Goal: Transaction & Acquisition: Obtain resource

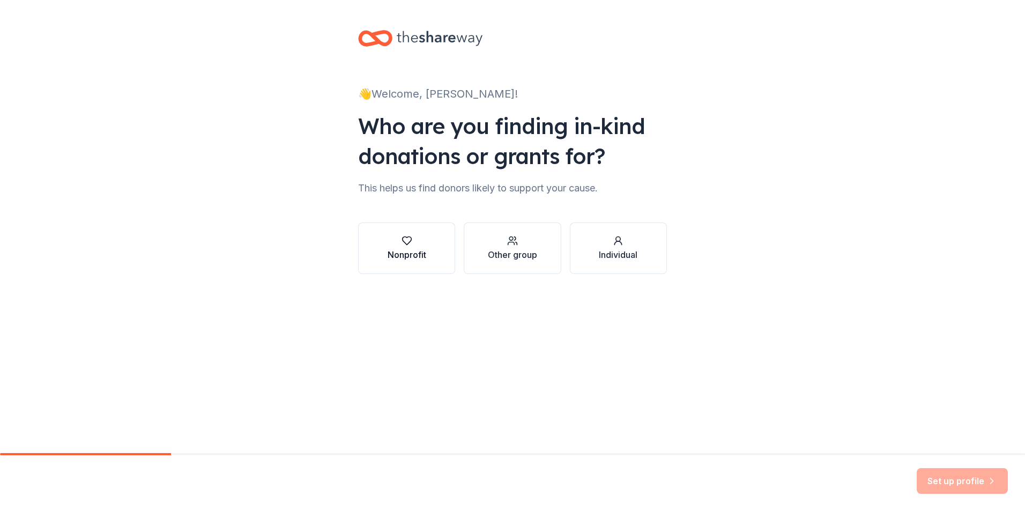
click at [424, 250] on div "Nonprofit" at bounding box center [407, 254] width 39 height 13
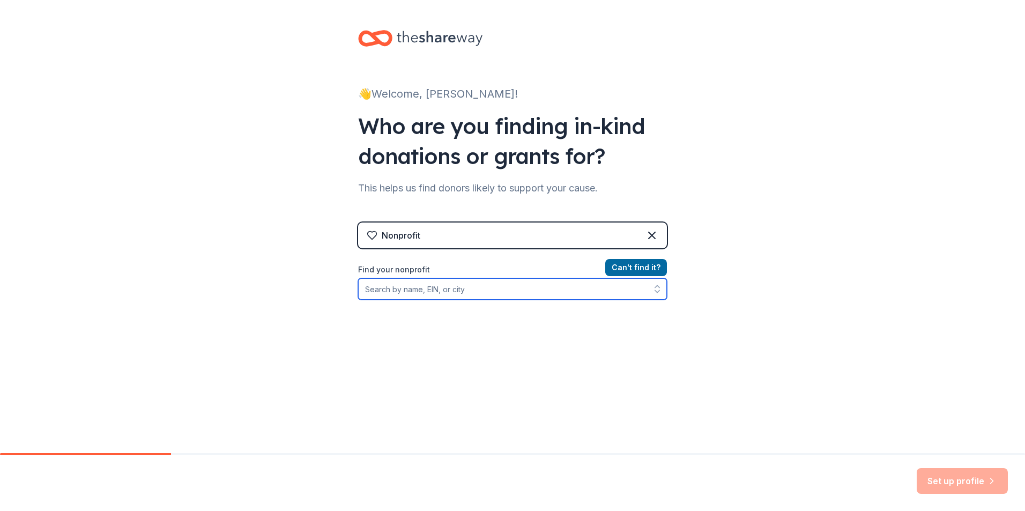
click at [389, 289] on input "Find your nonprofit" at bounding box center [512, 288] width 309 height 21
click at [370, 291] on input "042103924" at bounding box center [512, 288] width 309 height 21
type input "04-2103924"
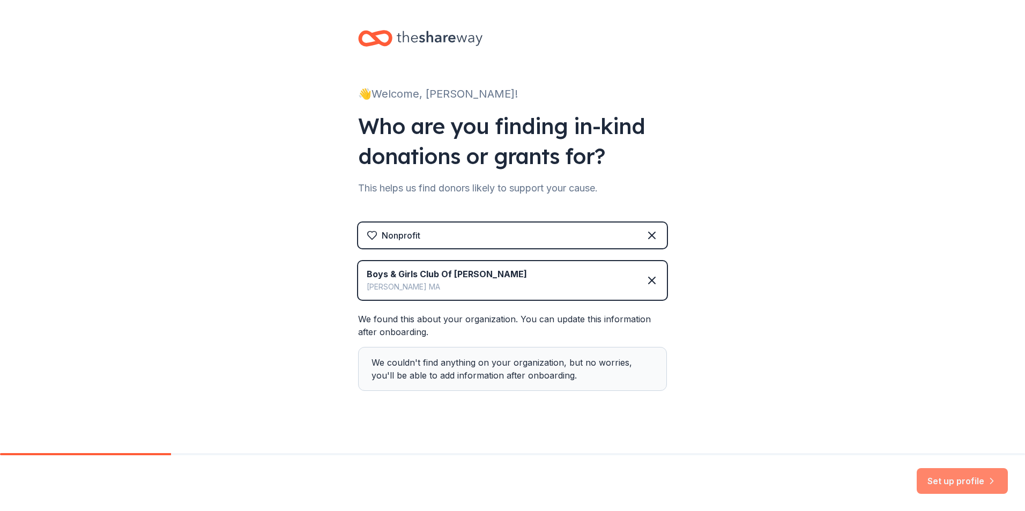
click at [956, 479] on button "Set up profile" at bounding box center [962, 481] width 91 height 26
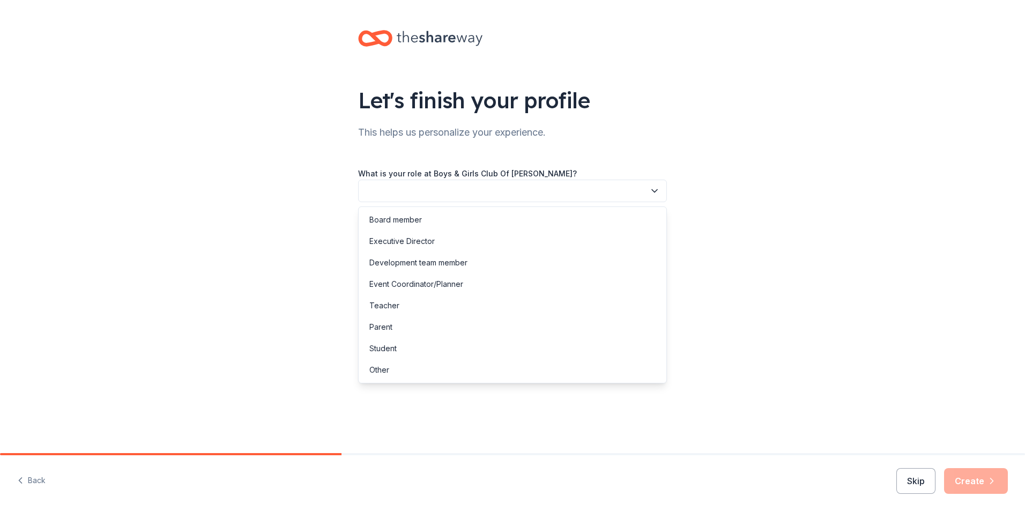
click at [655, 191] on icon "button" at bounding box center [654, 191] width 5 height 3
click at [387, 368] on div "Other" at bounding box center [379, 370] width 20 height 13
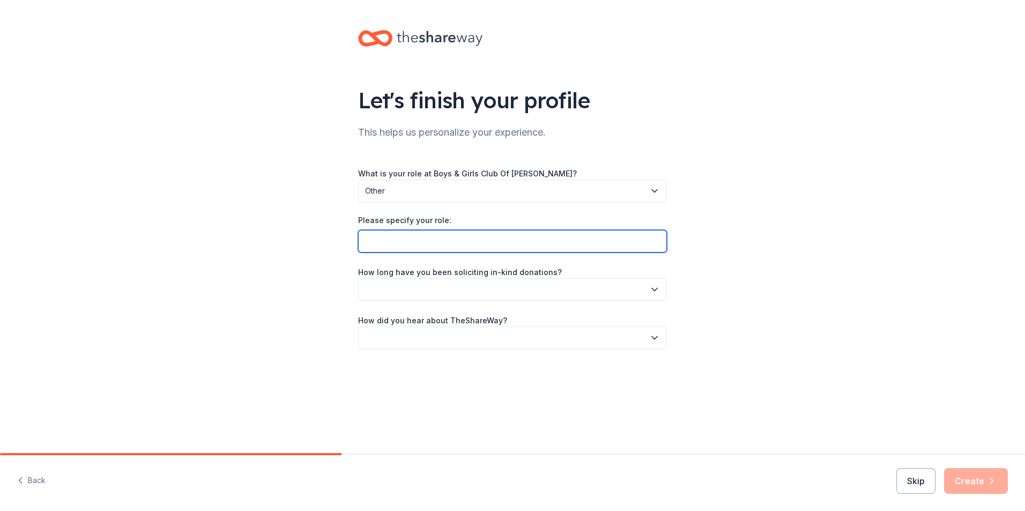
click at [387, 242] on input "Please specify your role:" at bounding box center [512, 241] width 309 height 23
type input "Senior Grants Manager"
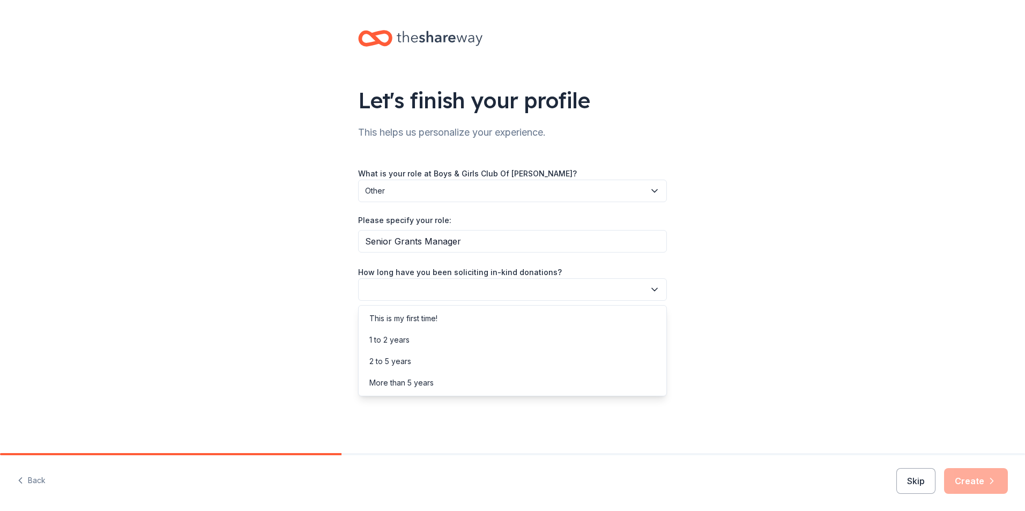
click at [656, 291] on icon "button" at bounding box center [654, 289] width 11 height 11
click at [542, 368] on div "2 to 5 years" at bounding box center [512, 361] width 303 height 21
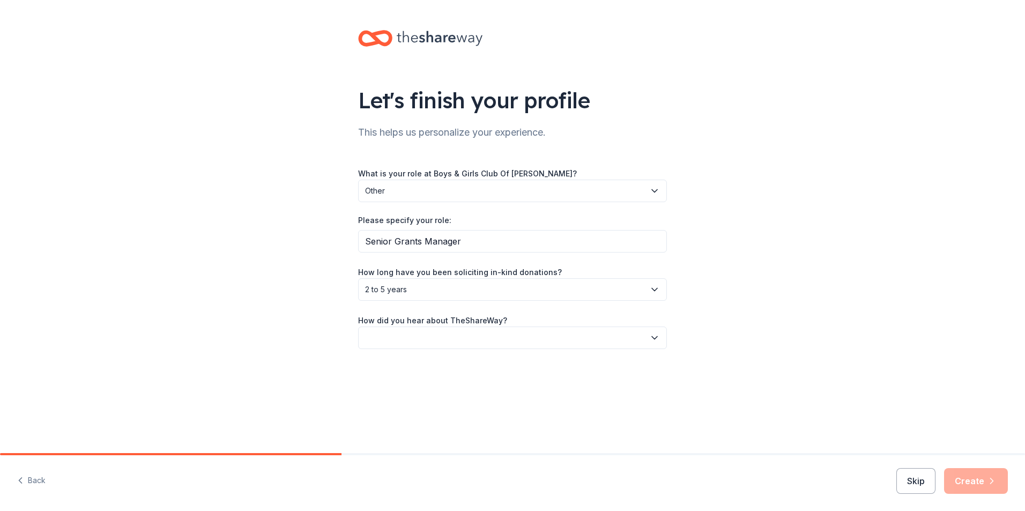
click at [652, 337] on icon "button" at bounding box center [654, 337] width 5 height 3
click at [488, 390] on div "Online search" at bounding box center [512, 387] width 303 height 21
click at [988, 479] on icon "button" at bounding box center [992, 481] width 11 height 11
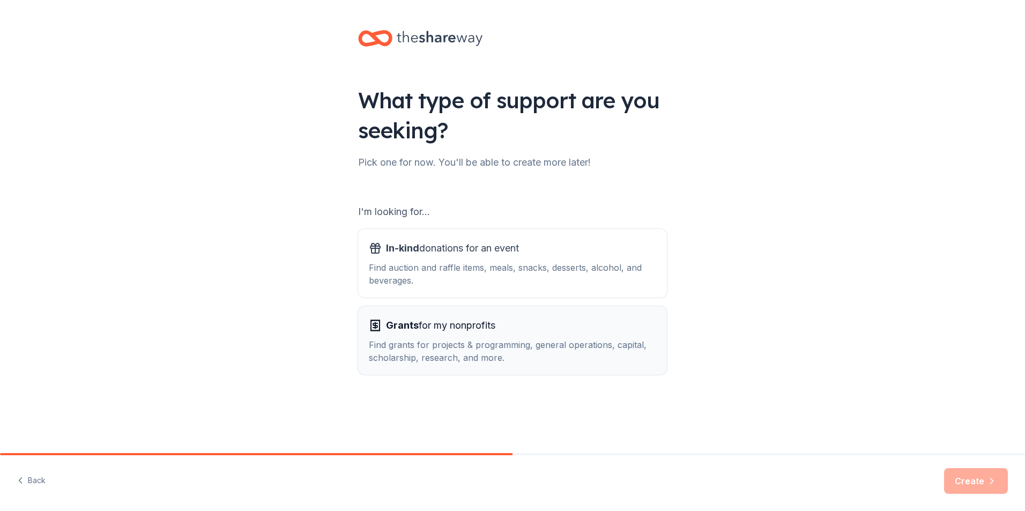
click at [447, 330] on span "Grants for my nonprofits" at bounding box center [440, 325] width 109 height 17
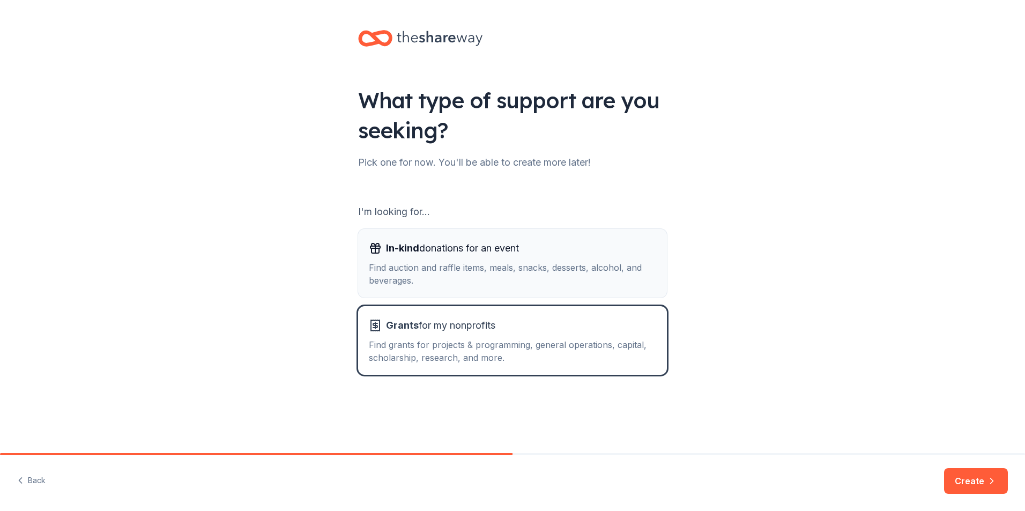
click at [459, 269] on div "Find auction and raffle items, meals, snacks, desserts, alcohol, and beverages." at bounding box center [512, 274] width 287 height 26
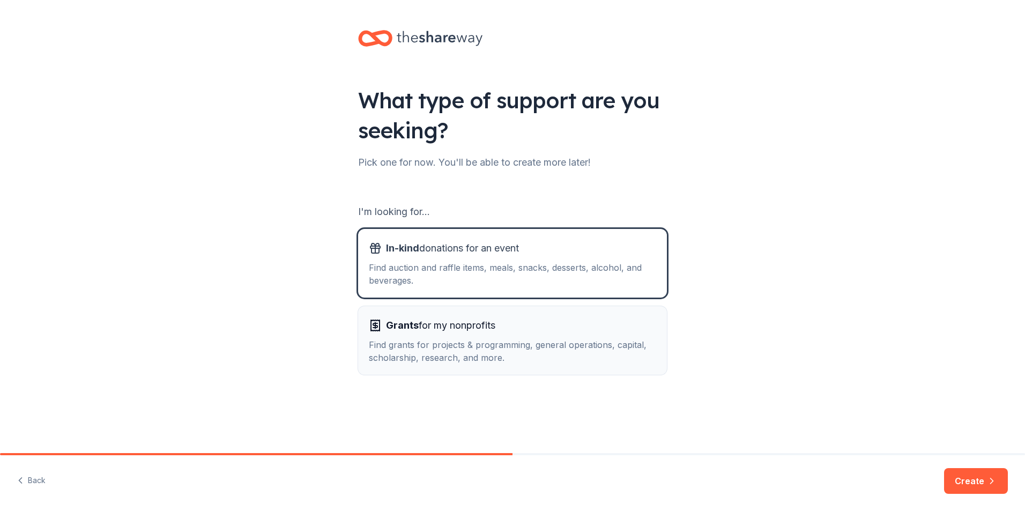
click at [453, 330] on span "Grants for my nonprofits" at bounding box center [440, 325] width 109 height 17
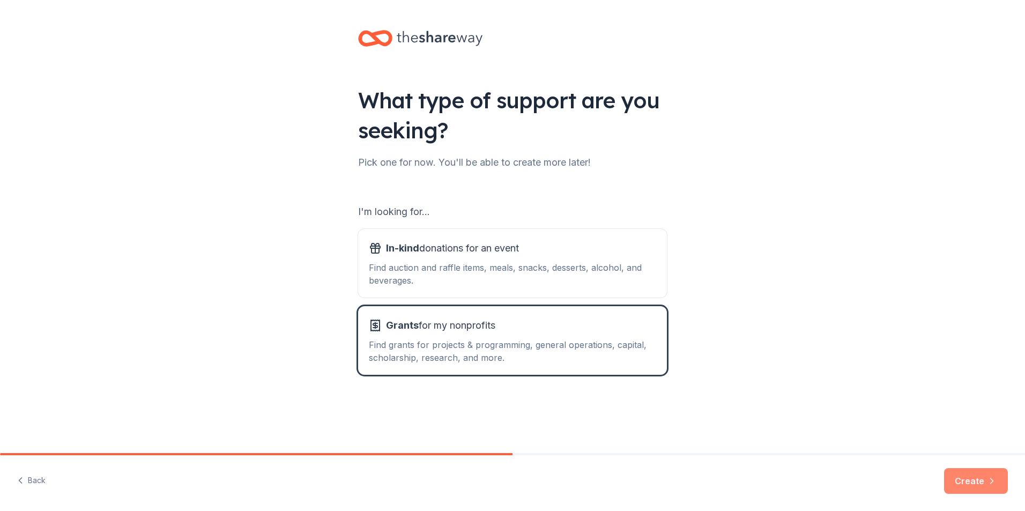
click at [981, 482] on button "Create" at bounding box center [976, 481] width 64 height 26
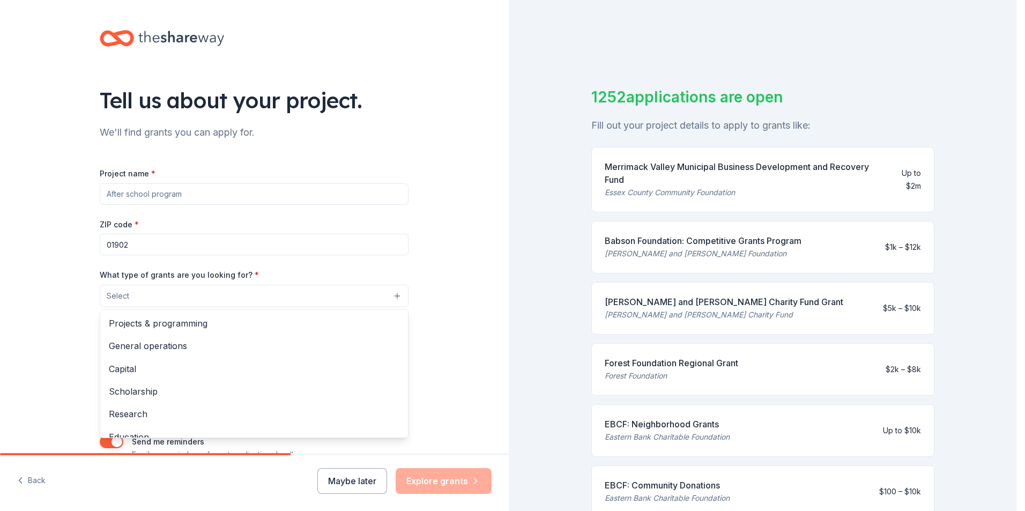
click at [394, 296] on button "Select" at bounding box center [254, 296] width 309 height 23
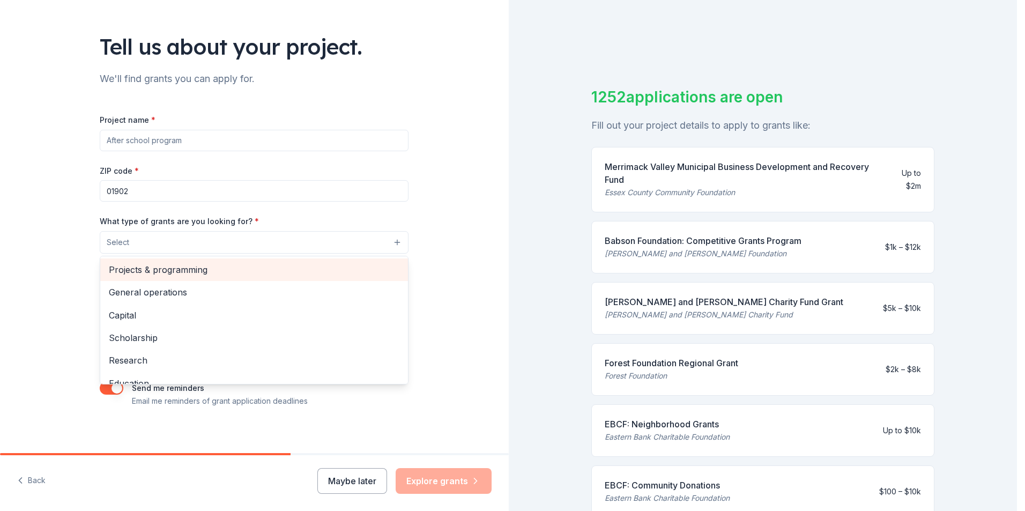
click at [270, 272] on span "Projects & programming" at bounding box center [254, 270] width 291 height 14
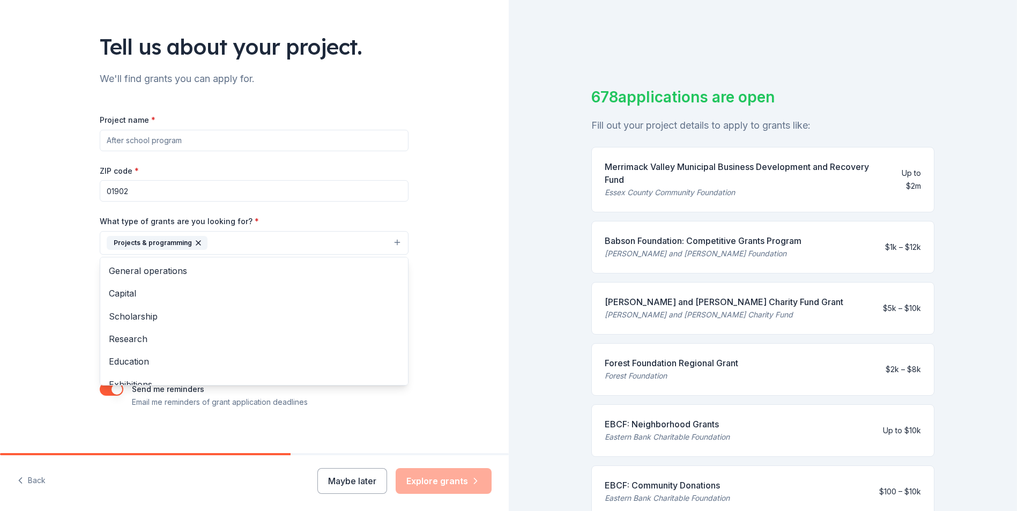
click at [446, 342] on div "Tell us about your project. We'll find grants you can apply for. Project name *…" at bounding box center [254, 203] width 509 height 514
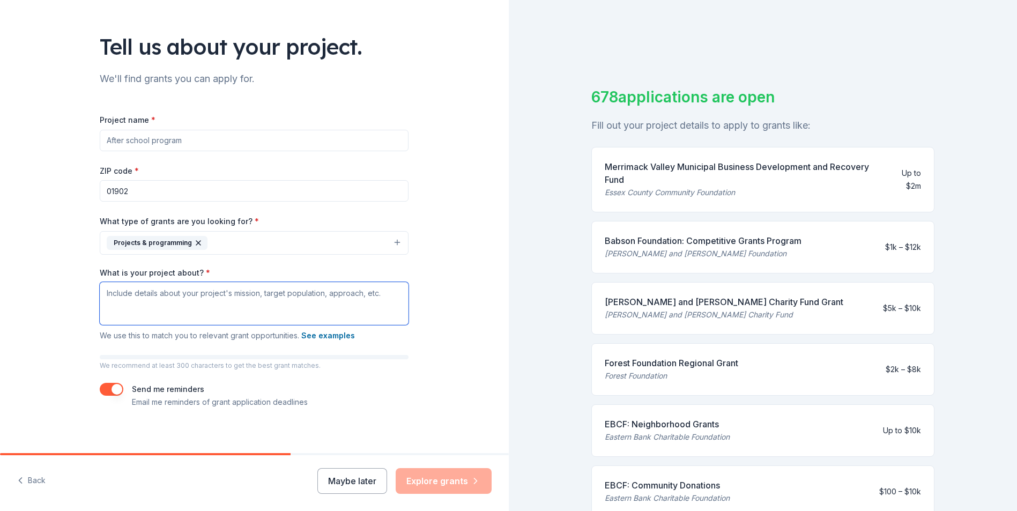
click at [120, 296] on textarea "What is your project about? *" at bounding box center [254, 303] width 309 height 43
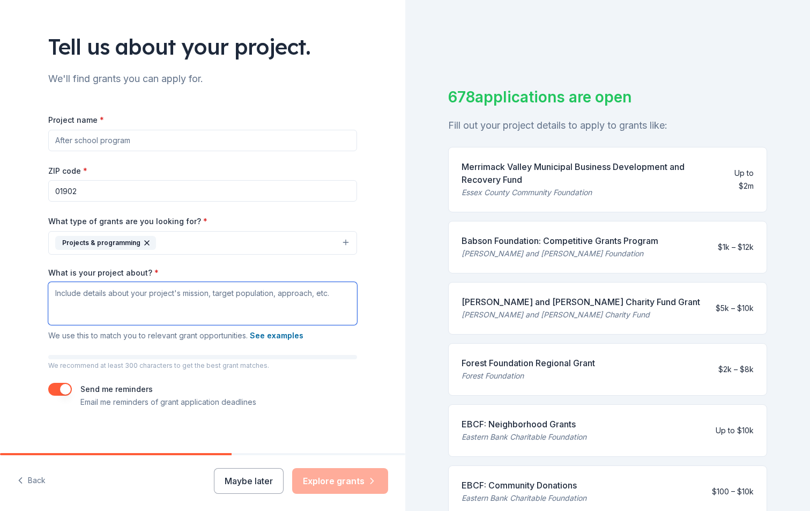
paste textarea "Project Description: Teen Kitchen & Culinary Life Skills Program Boys & Girls C…"
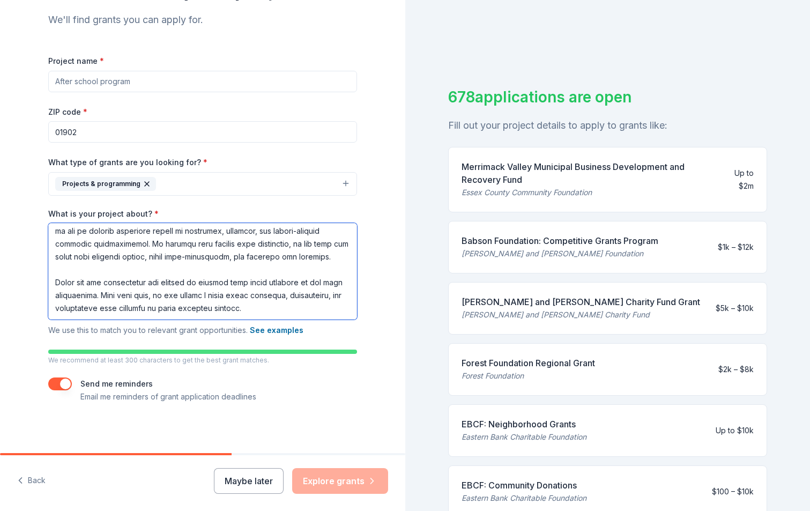
scroll to position [114, 0]
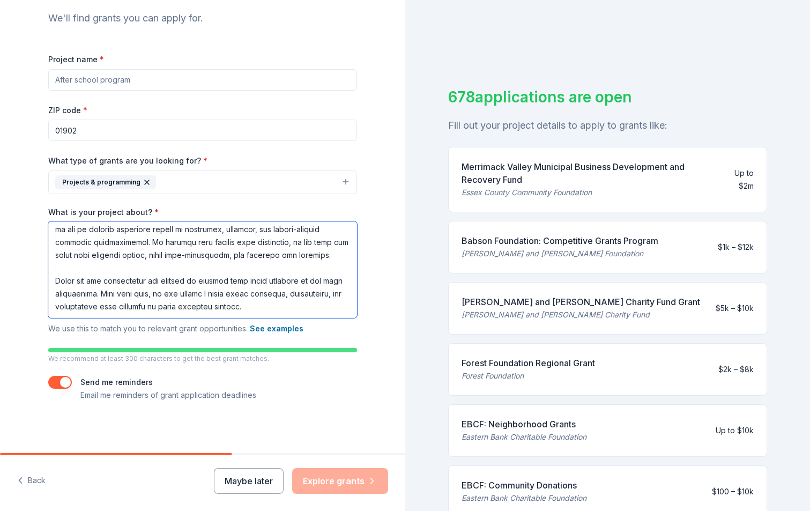
click at [51, 279] on textarea "What is your project about? *" at bounding box center [202, 269] width 309 height 97
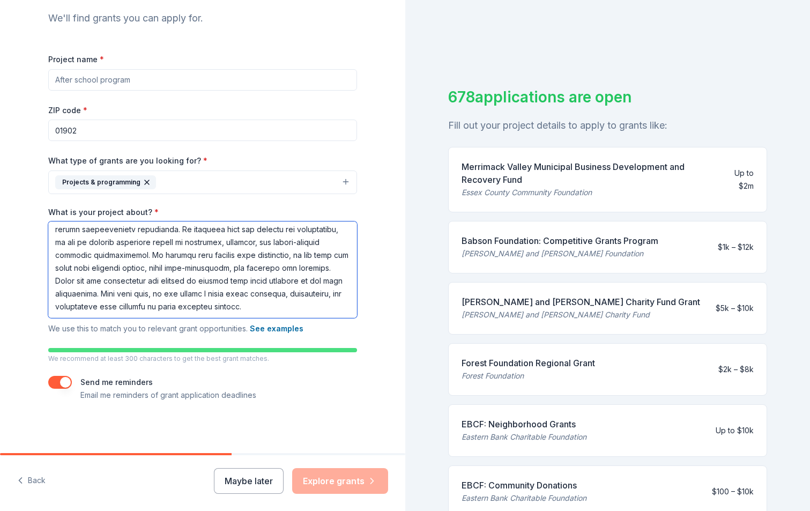
scroll to position [479, 0]
click at [324, 311] on textarea "What is your project about? *" at bounding box center [202, 269] width 309 height 97
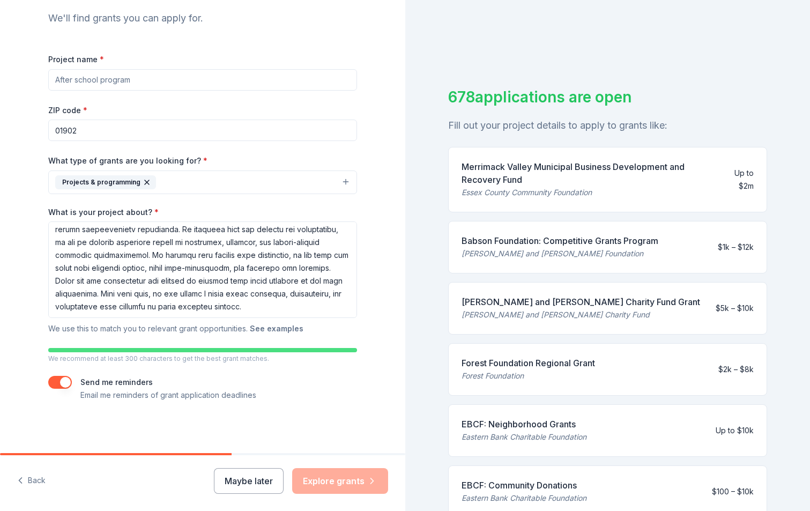
click at [263, 330] on button "See examples" at bounding box center [277, 328] width 54 height 13
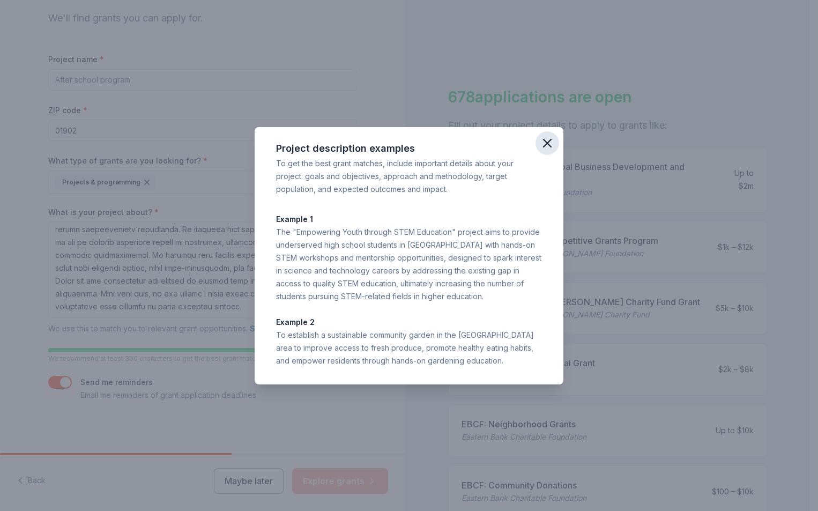
click at [545, 144] on icon "button" at bounding box center [547, 143] width 15 height 15
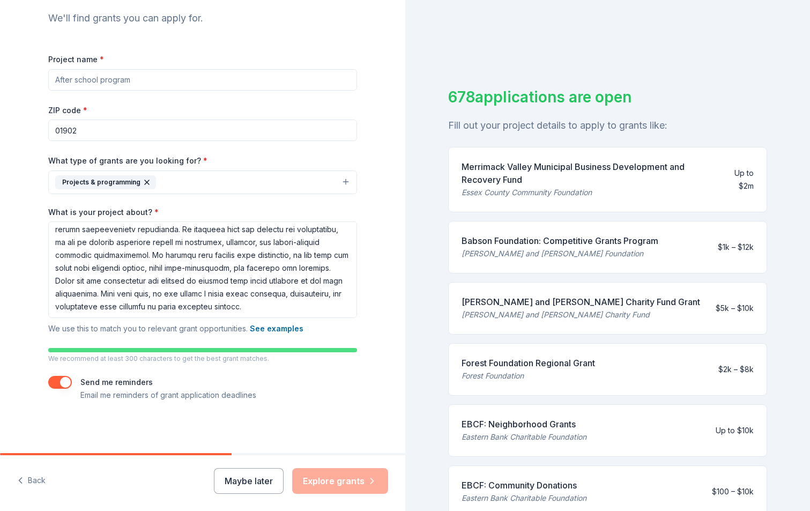
click at [341, 481] on div "Maybe later Explore grants" at bounding box center [301, 481] width 174 height 26
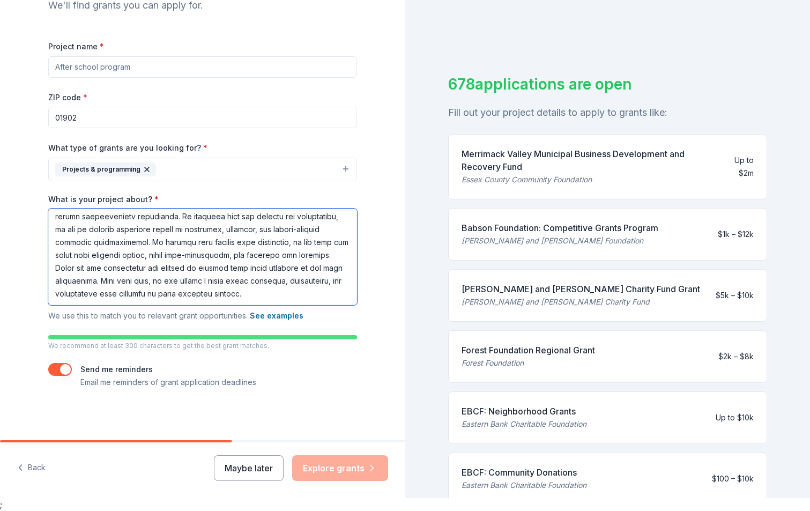
click at [318, 297] on textarea "What is your project about? *" at bounding box center [202, 257] width 309 height 97
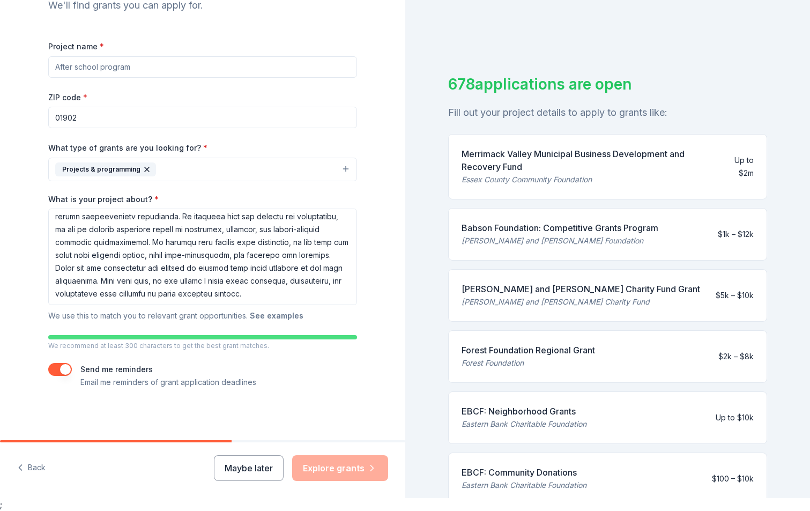
click at [280, 316] on button "See examples" at bounding box center [277, 315] width 54 height 13
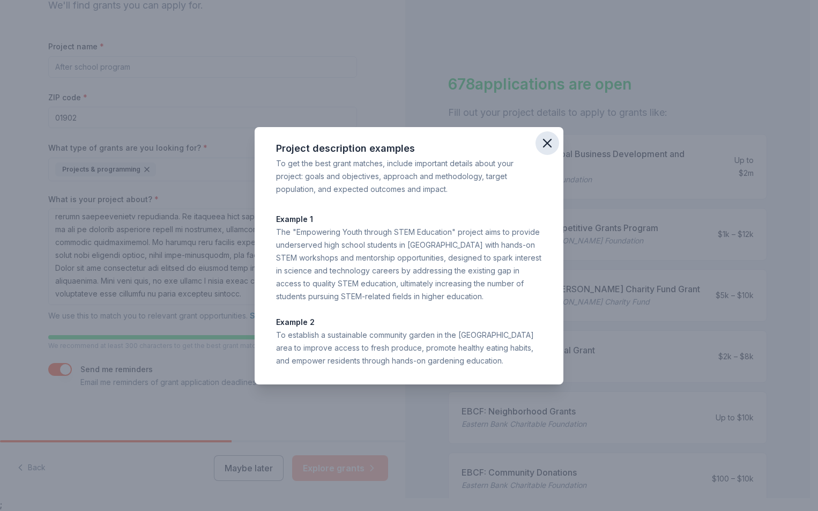
click at [547, 142] on icon "button" at bounding box center [548, 143] width 8 height 8
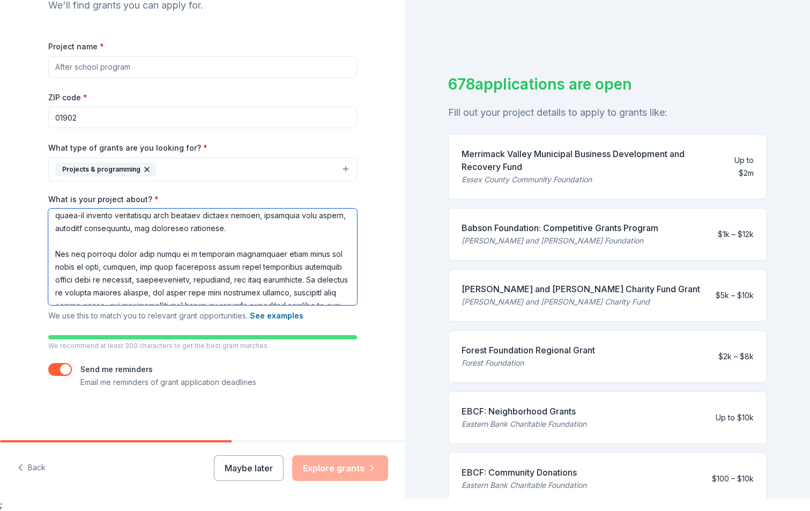
scroll to position [0, 0]
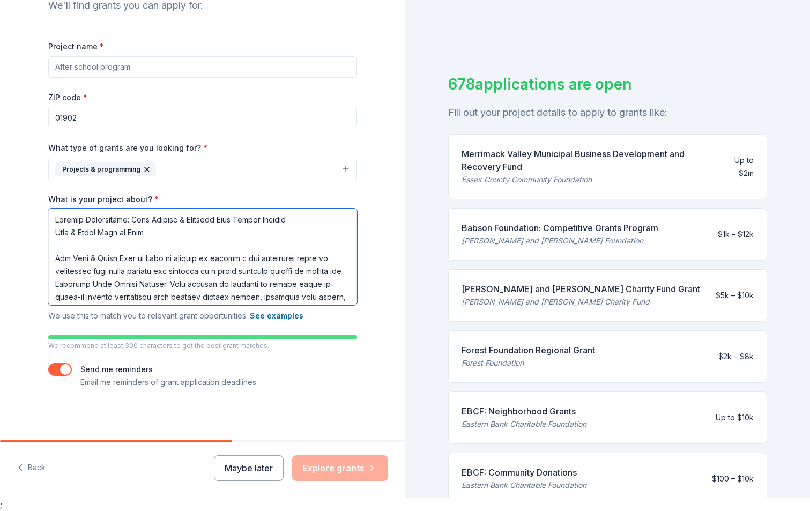
drag, startPoint x: 324, startPoint y: 295, endPoint x: 40, endPoint y: 203, distance: 298.7
click at [40, 203] on div "Tell us about your project. We'll find grants you can apply for. Project name *…" at bounding box center [202, 156] width 343 height 567
paste textarea "The Boys & Girls Club of Lynn is excited to launch a new initiative aimed at em…"
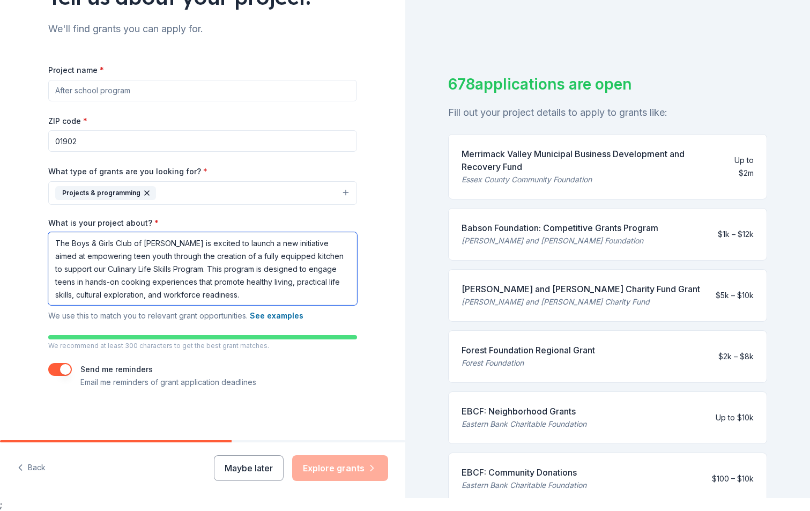
scroll to position [103, 0]
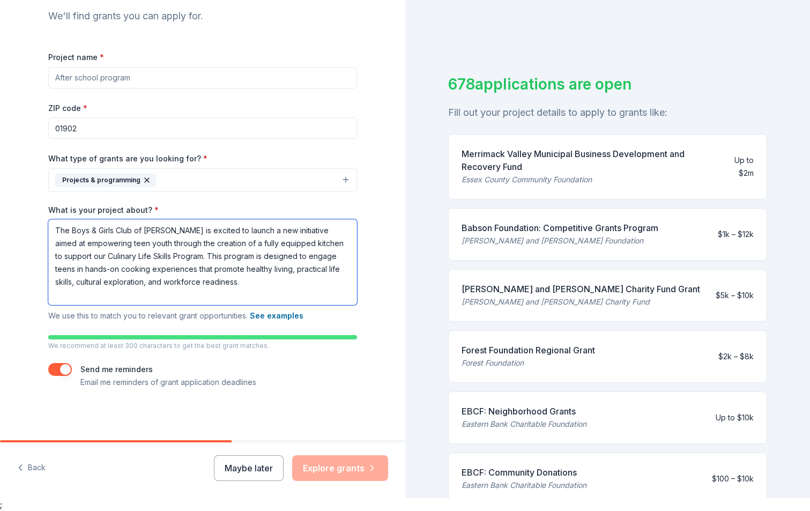
paste textarea "Our new kitchen space will serve as a dedicated environment where teens can lea…"
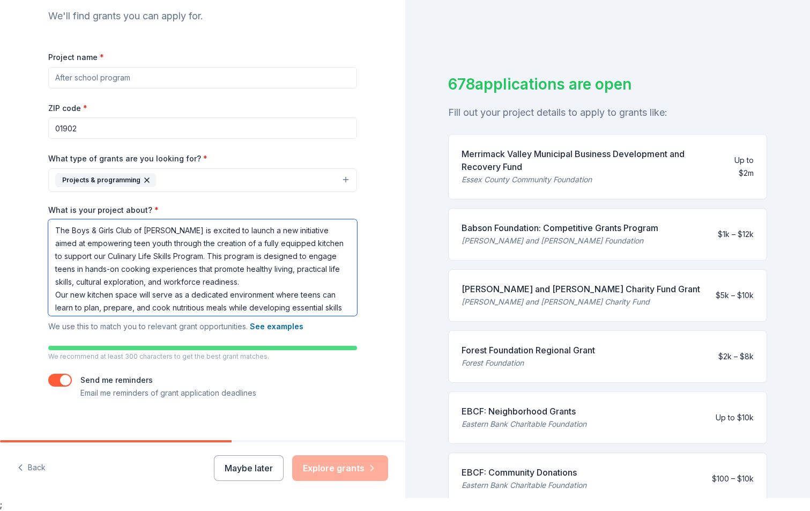
scroll to position [114, 0]
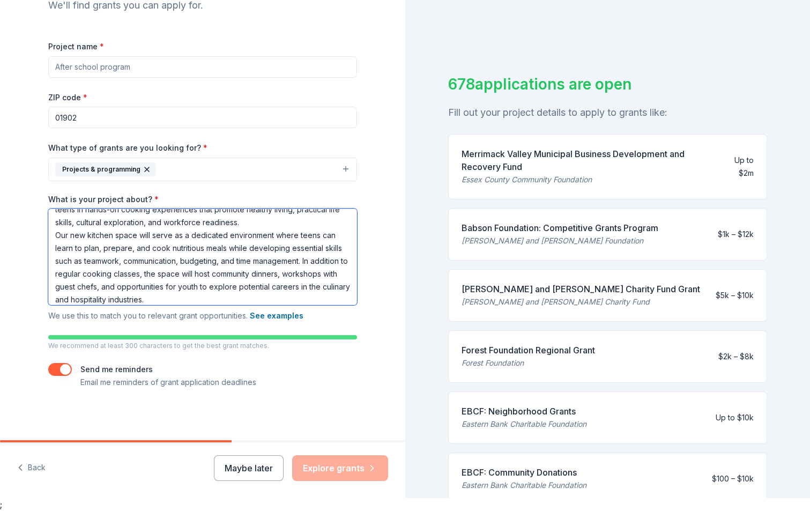
type textarea "The Boys & Girls Club of Lynn is excited to launch a new initiative aimed at em…"
click at [64, 368] on button "button" at bounding box center [60, 369] width 24 height 13
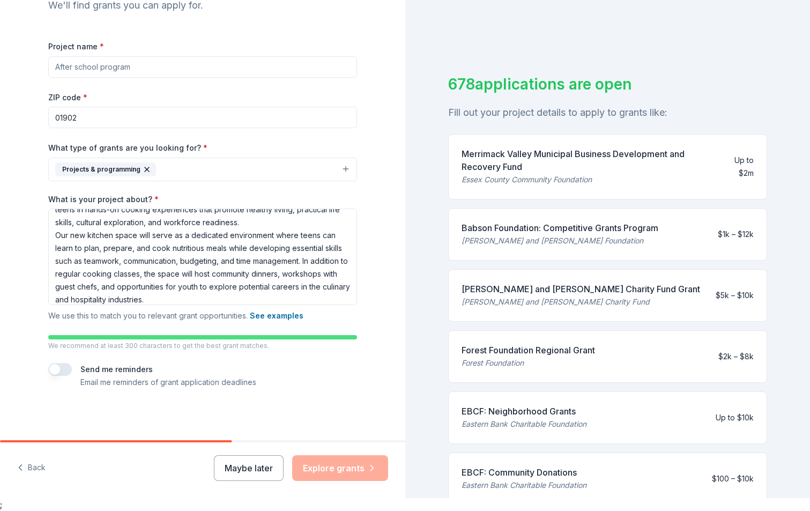
click at [53, 370] on button "button" at bounding box center [60, 369] width 24 height 13
click at [261, 473] on button "Maybe later" at bounding box center [249, 468] width 70 height 26
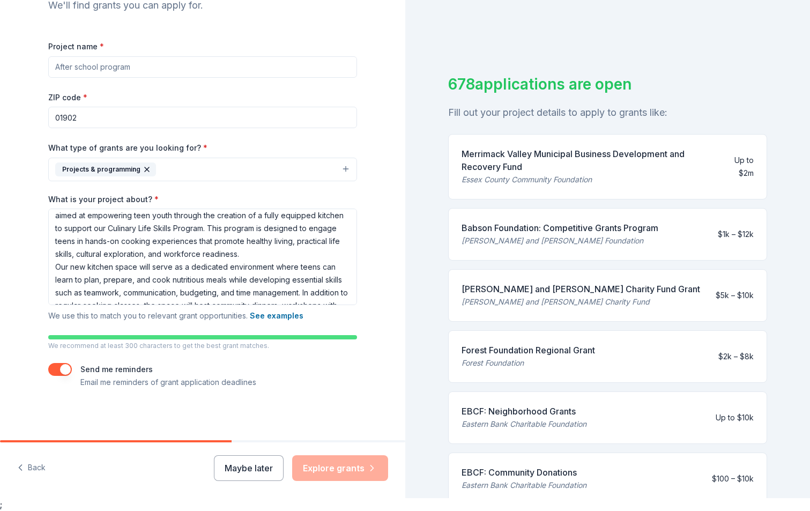
scroll to position [0, 0]
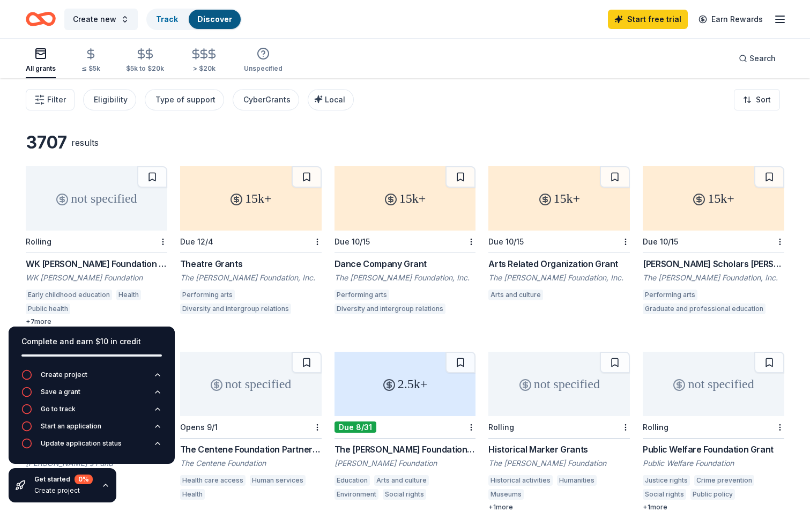
click at [477, 112] on div "Filter Eligibility Type of support CyberGrants Local Sort" at bounding box center [405, 99] width 810 height 43
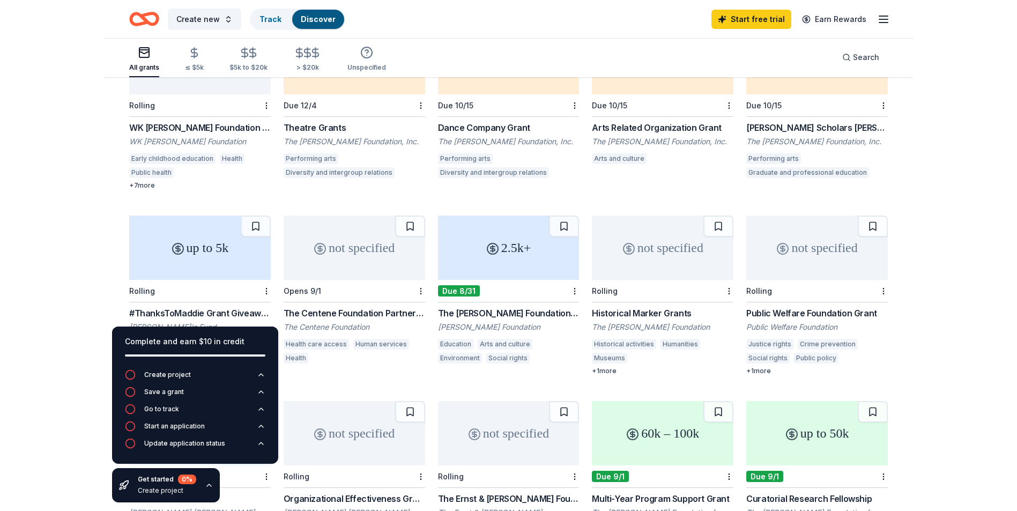
scroll to position [107, 0]
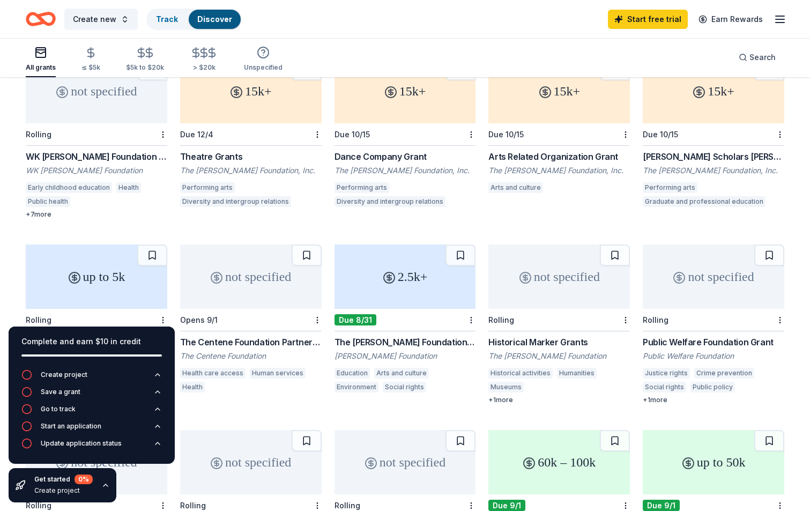
click at [79, 156] on div "WK Kellogg Foundation Grant" at bounding box center [97, 156] width 142 height 13
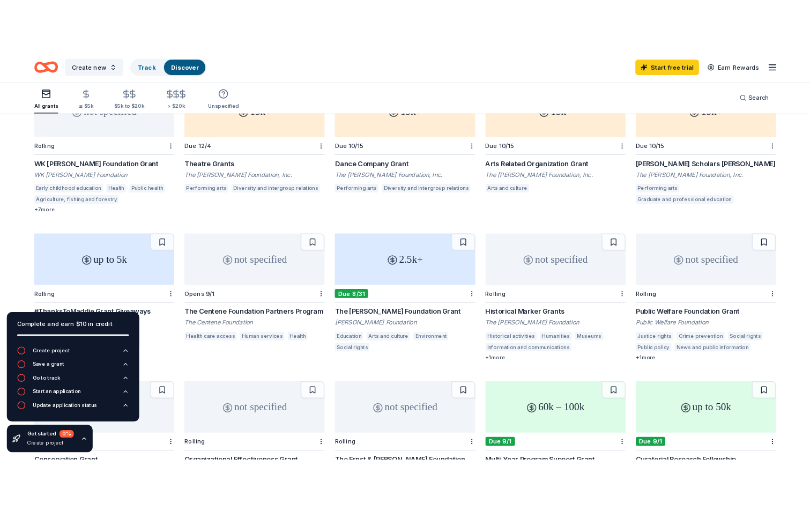
scroll to position [0, 0]
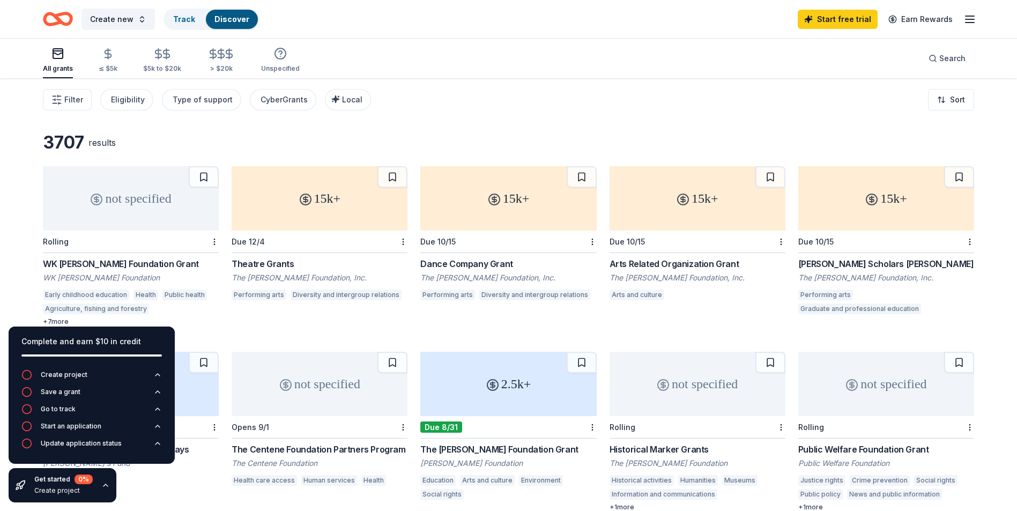
click at [320, 195] on div "15k+" at bounding box center [320, 198] width 176 height 64
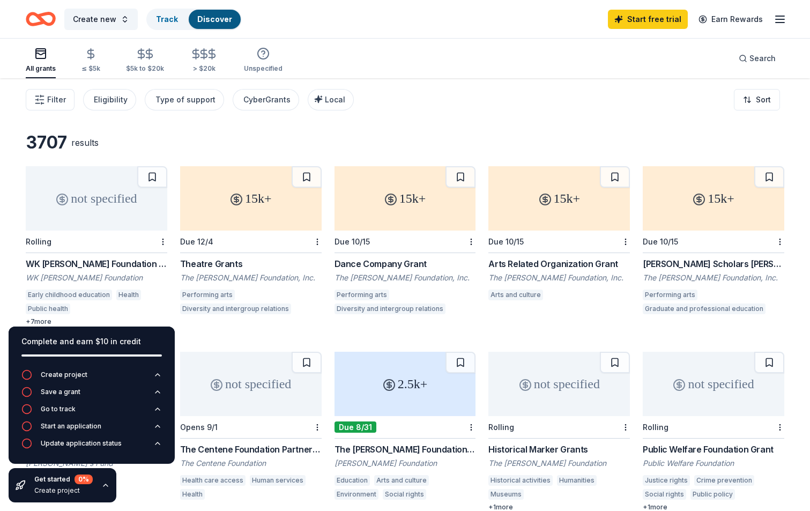
click at [546, 216] on div "15k+" at bounding box center [559, 198] width 142 height 64
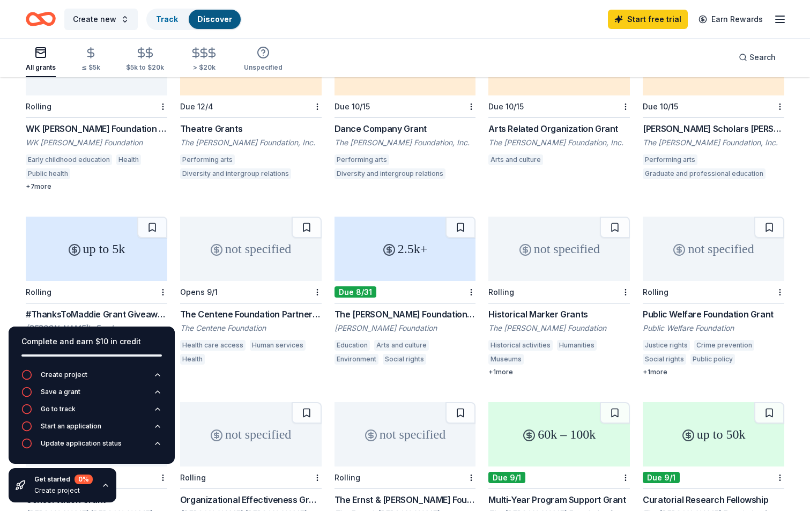
scroll to position [161, 0]
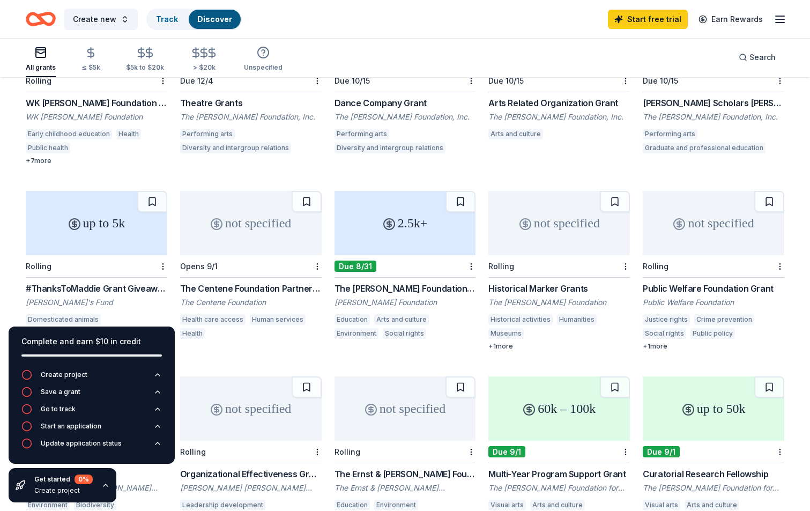
click at [409, 227] on div "2.5k+" at bounding box center [406, 223] width 142 height 64
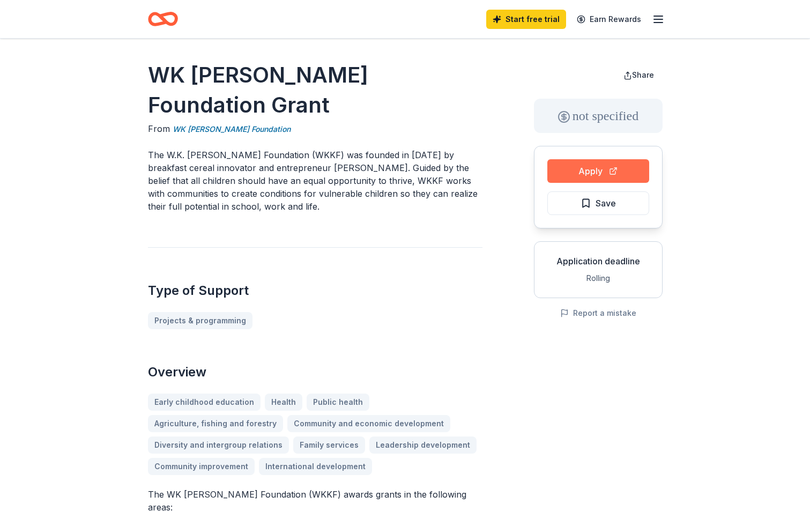
click at [596, 172] on button "Apply" at bounding box center [598, 171] width 102 height 24
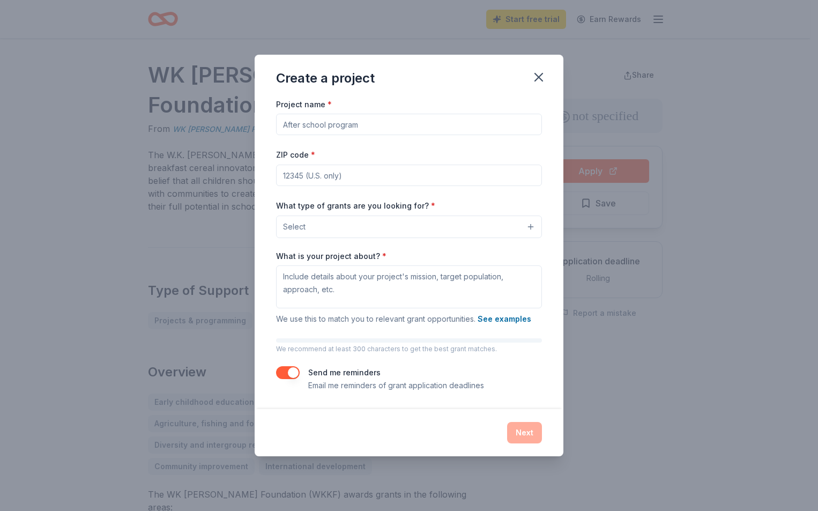
click at [296, 175] on input "ZIP code *" at bounding box center [409, 175] width 266 height 21
type input "01902"
click at [530, 226] on button "Select" at bounding box center [409, 227] width 266 height 23
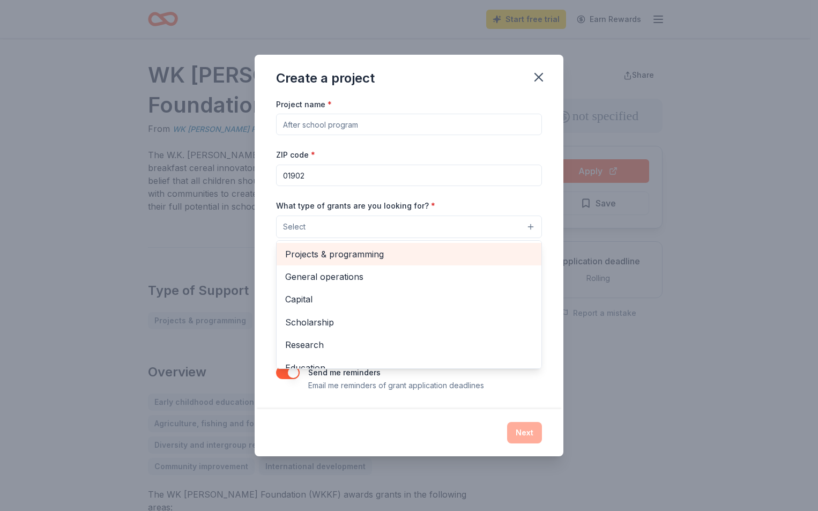
click at [402, 253] on span "Projects & programming" at bounding box center [409, 254] width 248 height 14
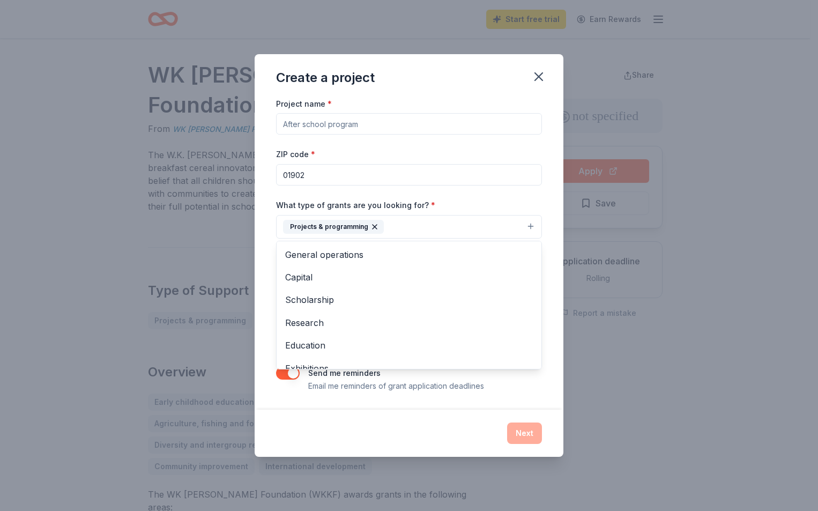
click at [671, 333] on div "Create a project Project name * ZIP code * 01902 What type of grants are you lo…" at bounding box center [409, 255] width 818 height 511
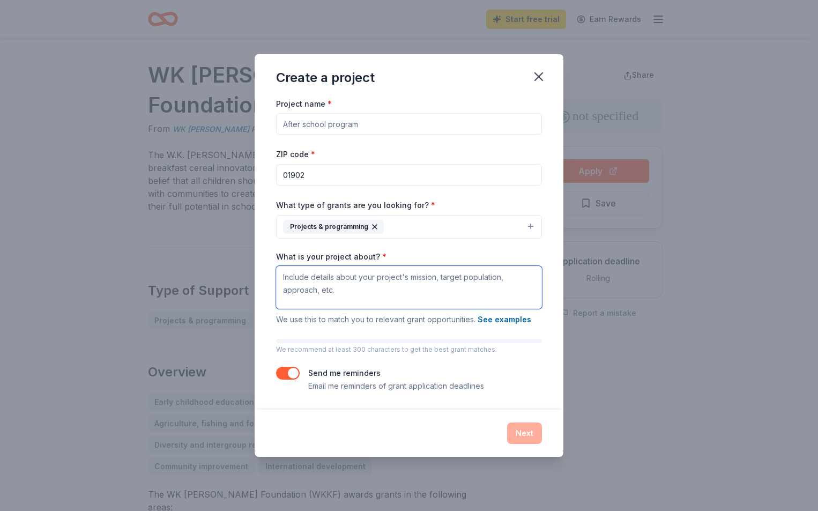
click at [293, 276] on textarea "What is your project about? *" at bounding box center [409, 287] width 266 height 43
paste textarea "Our new kitchen space will serve as a dedicated environment where teens can lea…"
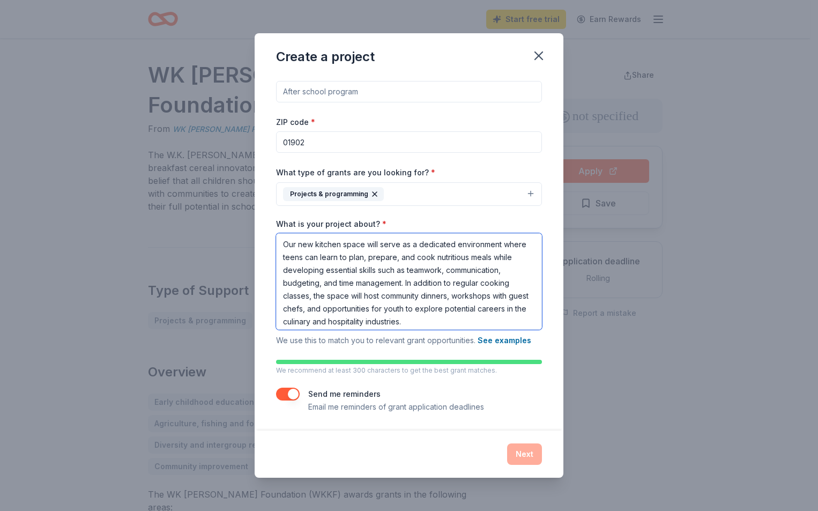
scroll to position [3, 0]
drag, startPoint x: 284, startPoint y: 241, endPoint x: 550, endPoint y: 327, distance: 279.1
click at [550, 327] on div "Project name * ZIP code * 01902 What type of grants are you looking for? * Proj…" at bounding box center [409, 253] width 309 height 354
paste textarea "The Boys & Girls Club of Lynn is excited to launch a new initiative aimed at em…"
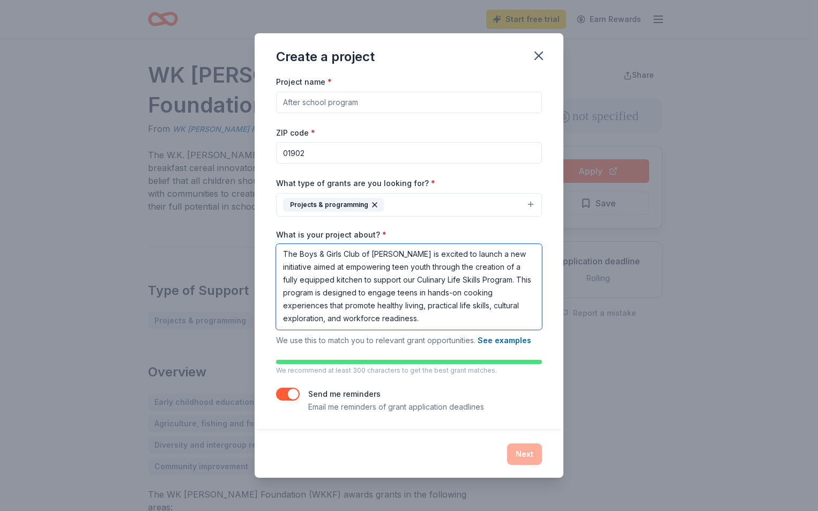
scroll to position [0, 0]
click at [464, 317] on textarea "The Boys & Girls Club of Lynn is excited to launch a new initiative aimed at em…" at bounding box center [409, 288] width 266 height 86
drag, startPoint x: 501, startPoint y: 280, endPoint x: 505, endPoint y: 321, distance: 40.9
click at [505, 321] on textarea "The Boys & Girls Club of Lynn is excited to launch a new initiative aimed at em…" at bounding box center [409, 288] width 266 height 86
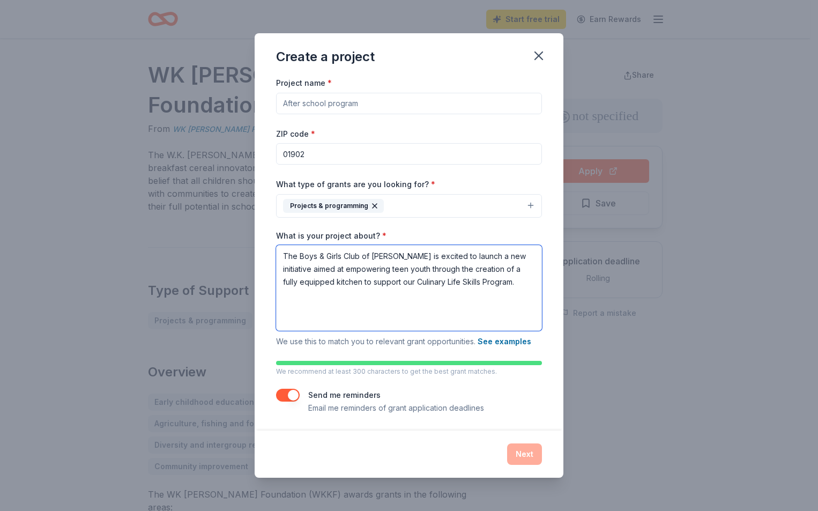
scroll to position [0, 0]
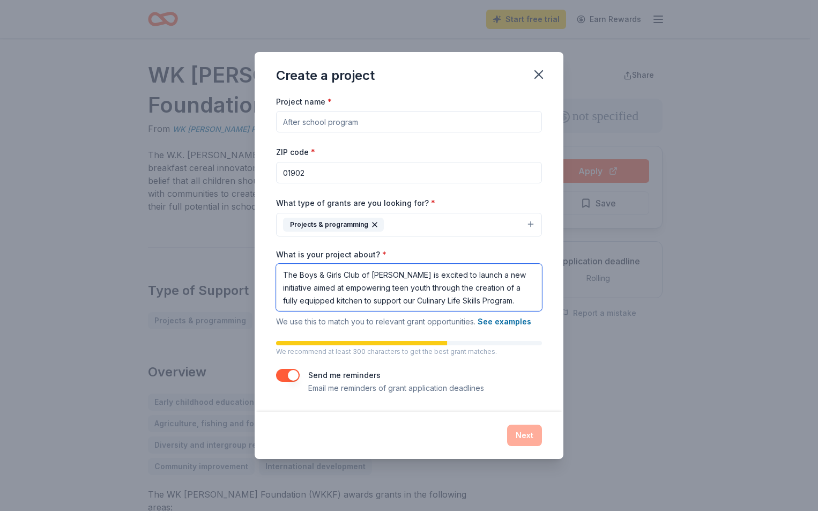
paste textarea "This program is designed to engage teens in hands-on cooking experiences that p…"
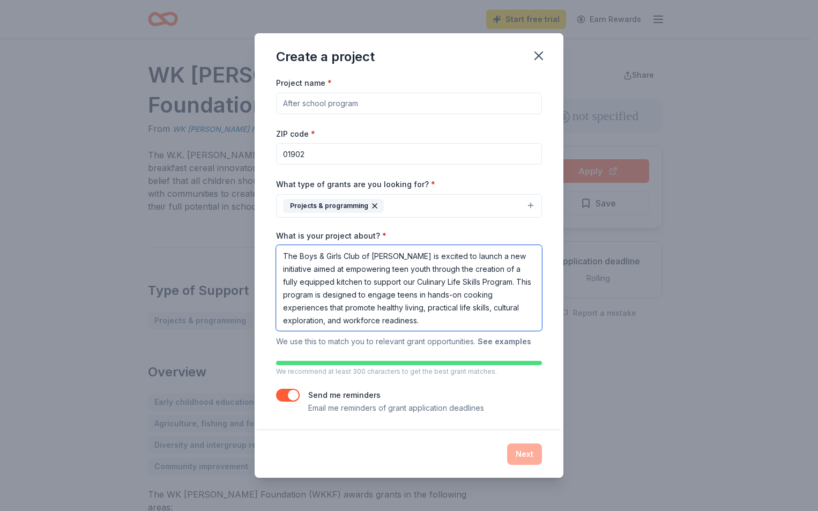
scroll to position [1, 0]
type textarea "The Boys & Girls Club of Lynn is excited to launch a new initiative aimed at em…"
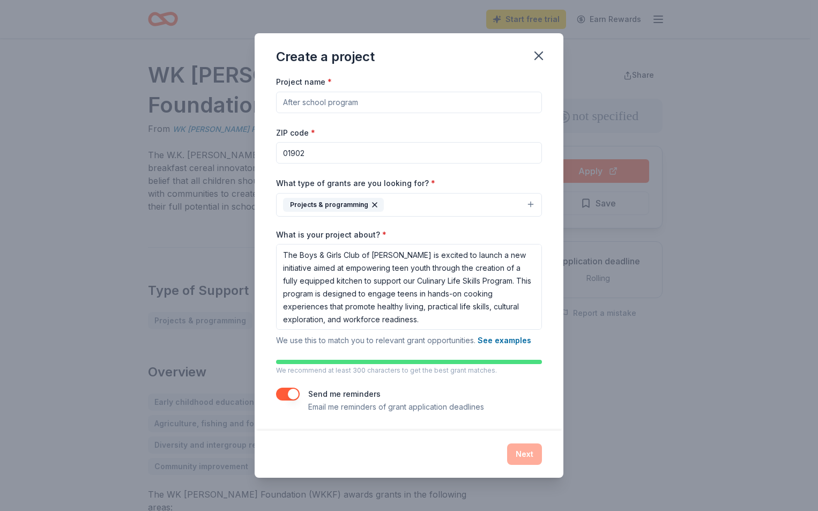
click at [300, 104] on input "Project name *" at bounding box center [409, 102] width 266 height 21
paste input "Teen Kitchen & Culinary Life Skills Program"
type input "Teen Kitchen & Culinary Life Skills Program"
click at [524, 449] on button "Next" at bounding box center [524, 453] width 35 height 21
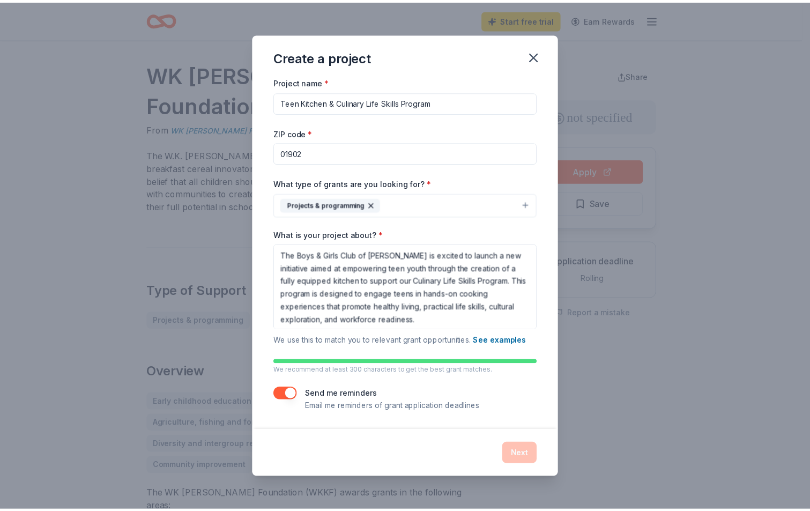
scroll to position [0, 0]
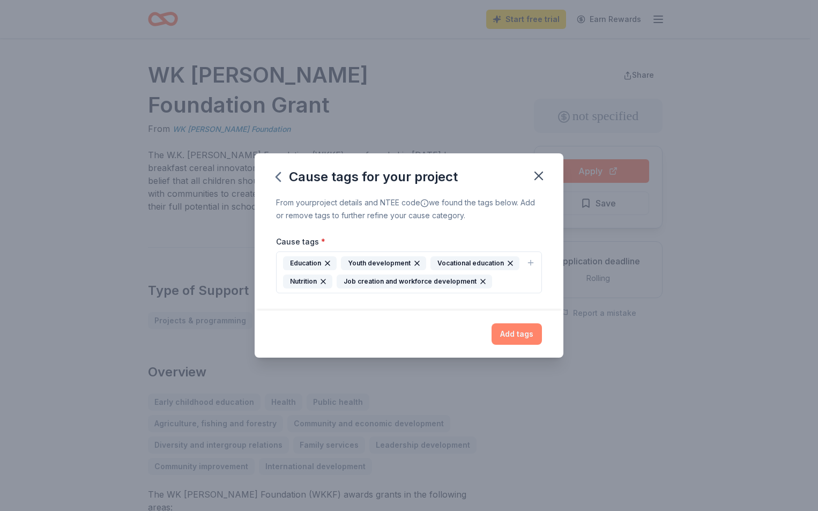
click at [520, 338] on button "Add tags" at bounding box center [517, 333] width 50 height 21
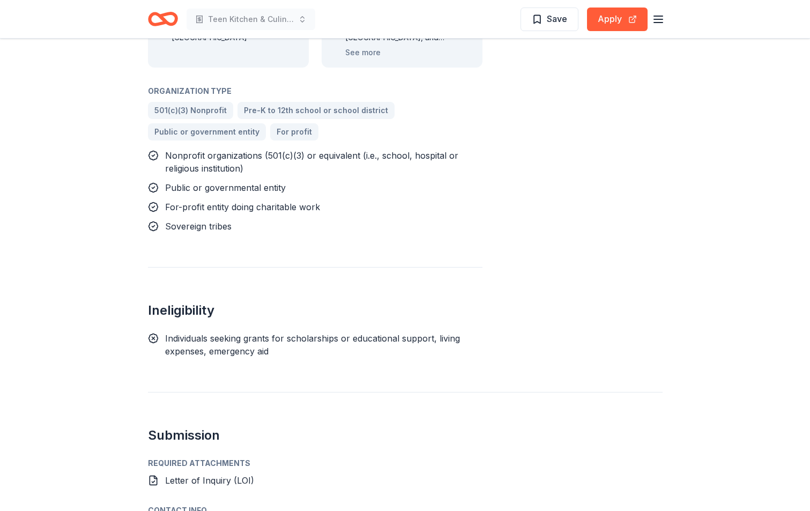
scroll to position [1233, 0]
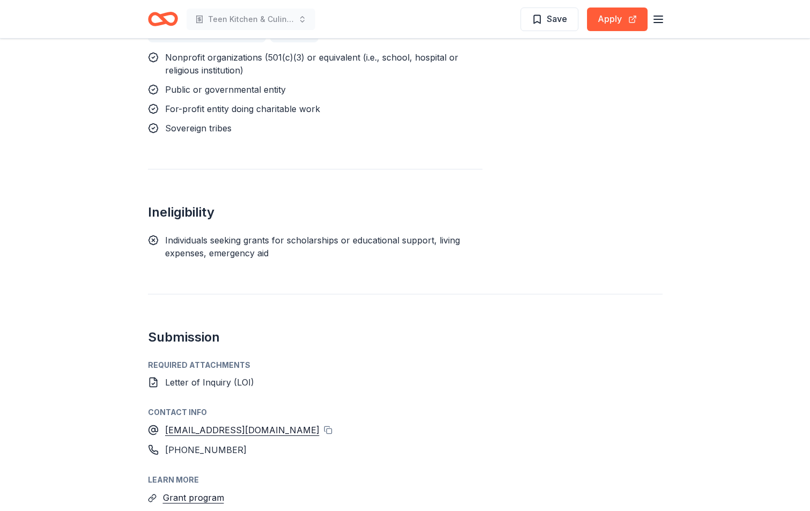
click at [182, 377] on span "Letter of Inquiry (LOI)" at bounding box center [209, 382] width 89 height 11
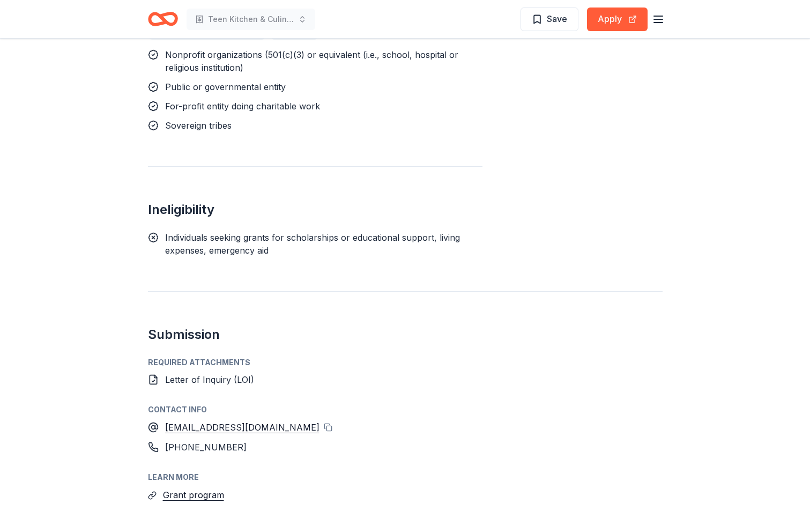
scroll to position [1223, 0]
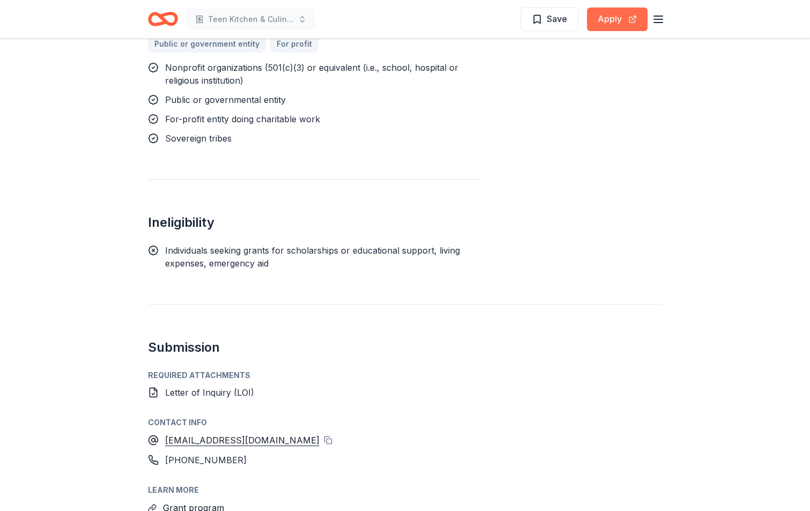
click at [603, 18] on button "Apply" at bounding box center [617, 20] width 61 height 24
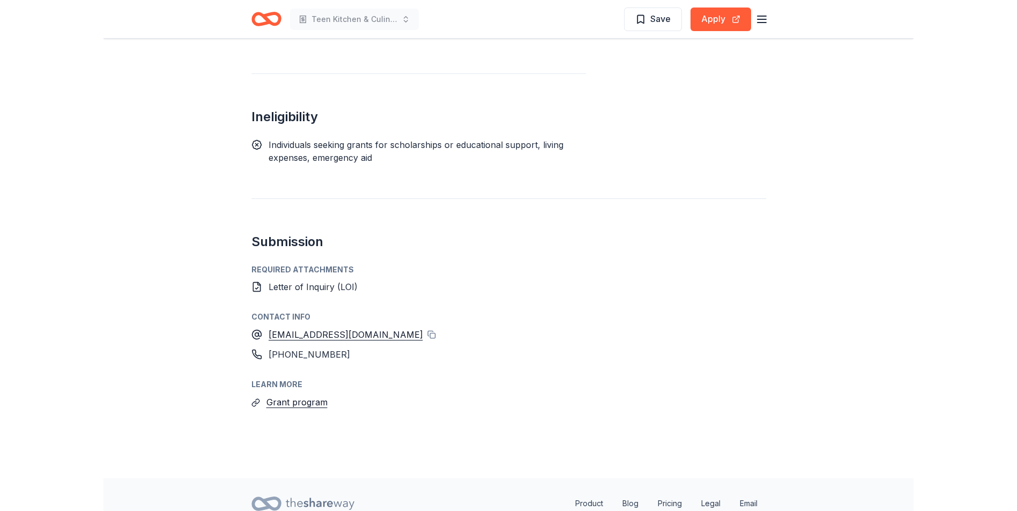
scroll to position [1330, 0]
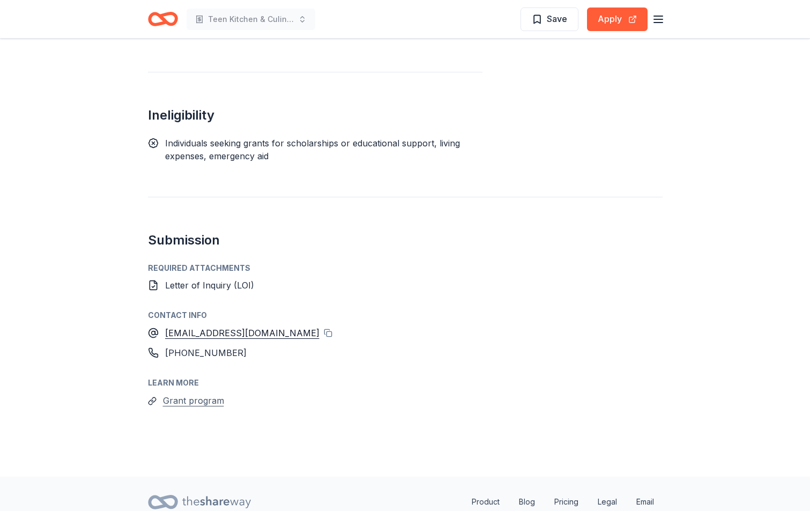
click at [206, 394] on button "Grant program" at bounding box center [193, 401] width 61 height 14
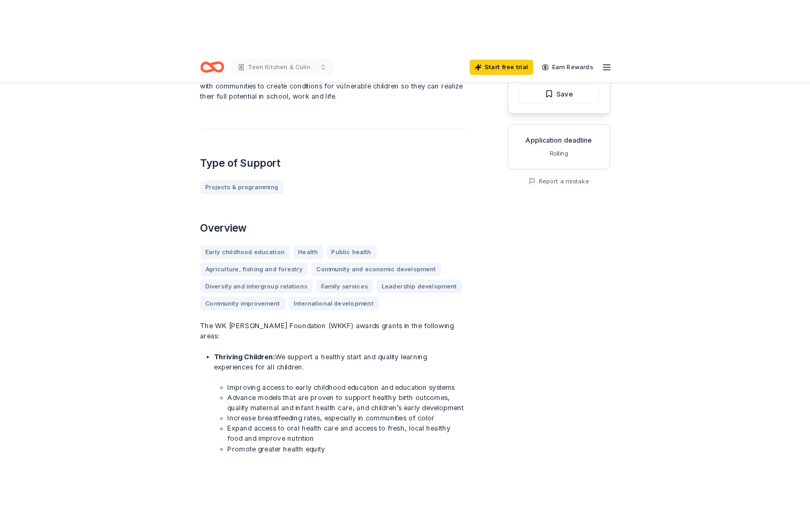
scroll to position [0, 0]
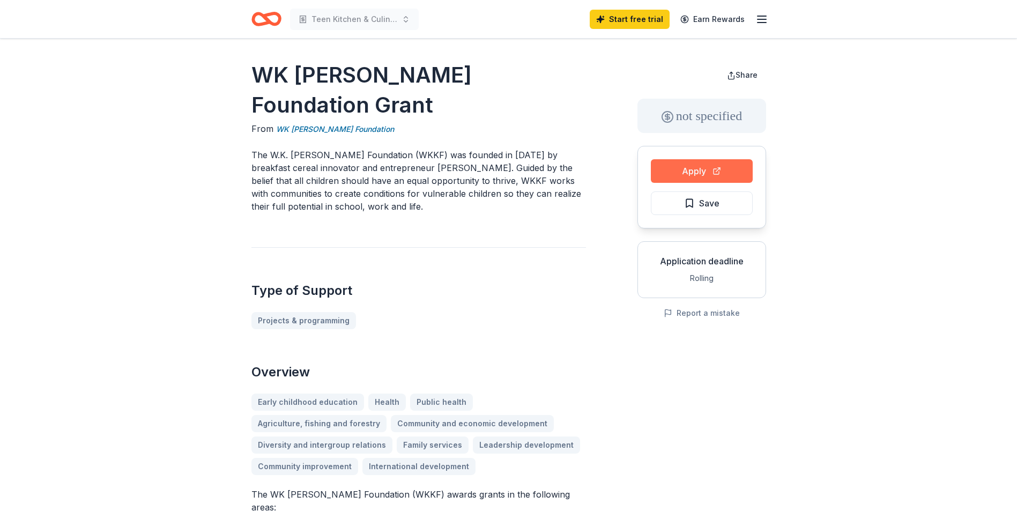
click at [702, 165] on button "Apply" at bounding box center [702, 171] width 102 height 24
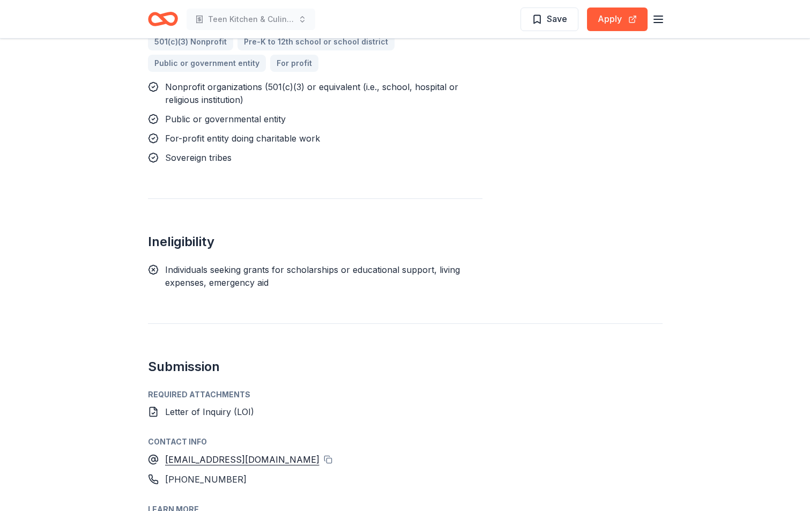
scroll to position [1062, 0]
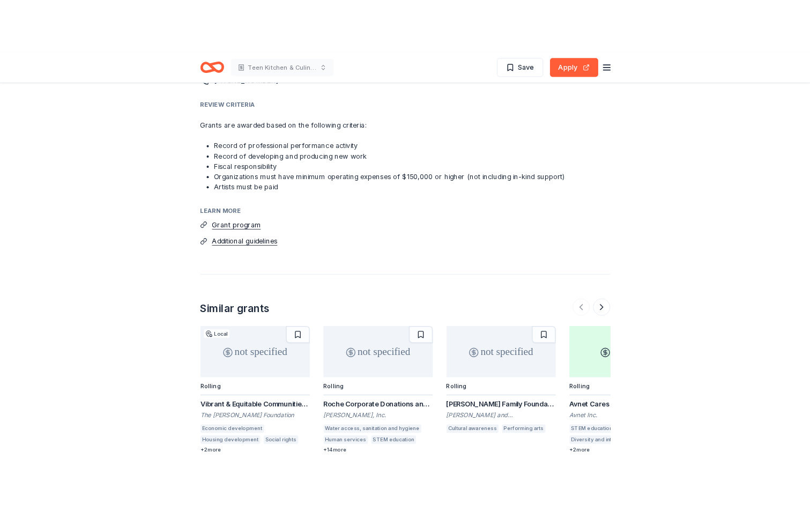
scroll to position [1180, 0]
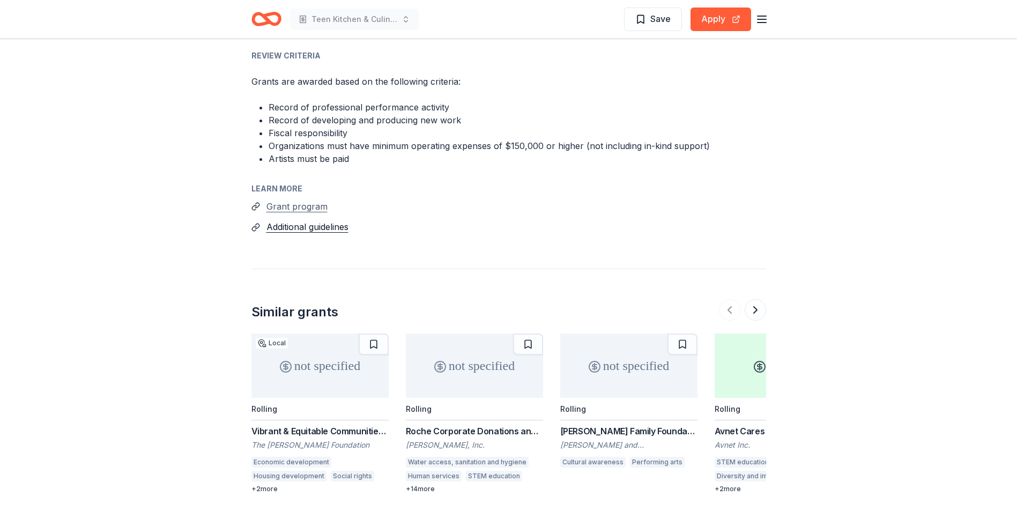
click at [304, 199] on button "Grant program" at bounding box center [296, 206] width 61 height 14
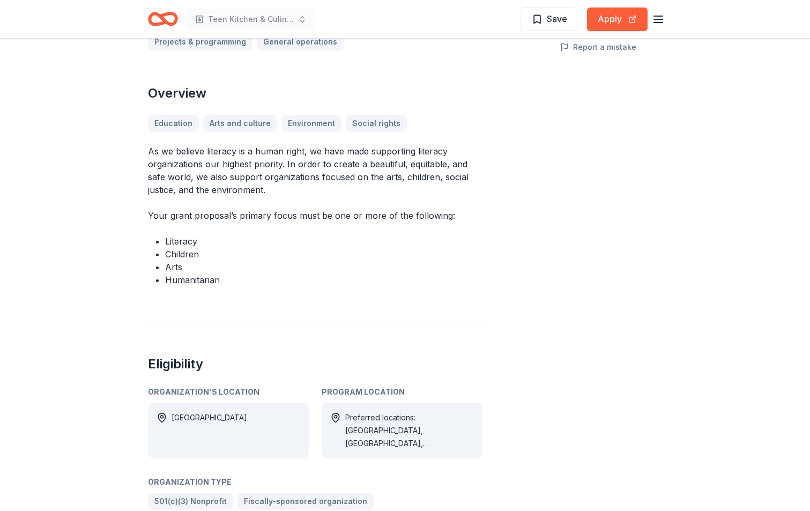
scroll to position [54, 0]
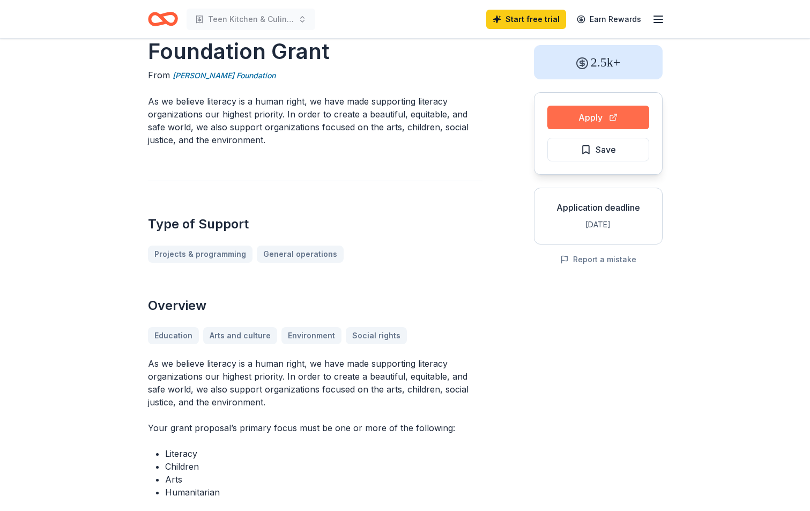
click at [584, 113] on button "Apply" at bounding box center [598, 118] width 102 height 24
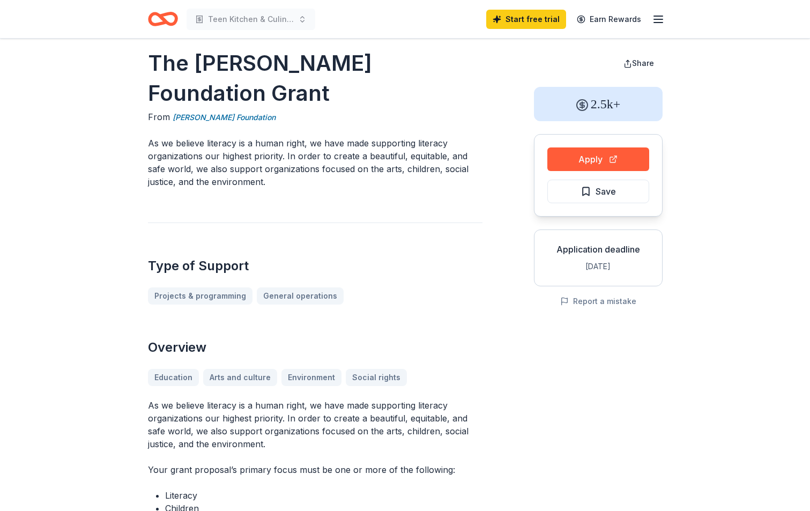
scroll to position [0, 0]
